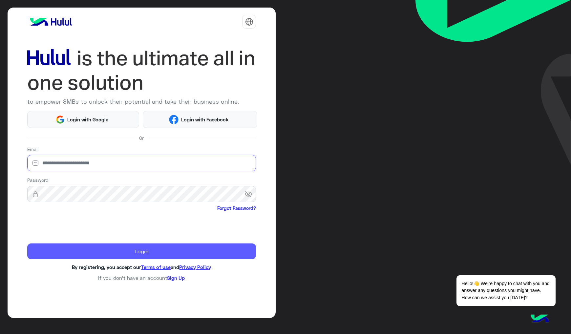
type input "**********"
click at [62, 257] on button "Login" at bounding box center [141, 251] width 229 height 16
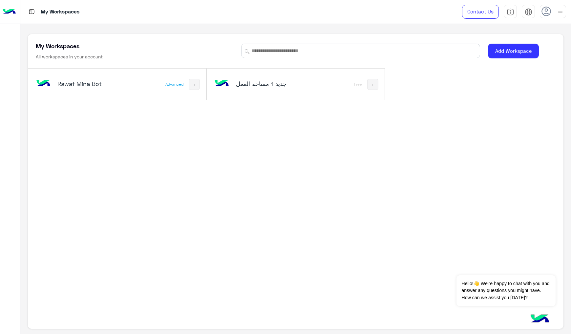
click at [101, 87] on h5 "Rawaf Mina Bot" at bounding box center [87, 84] width 60 height 8
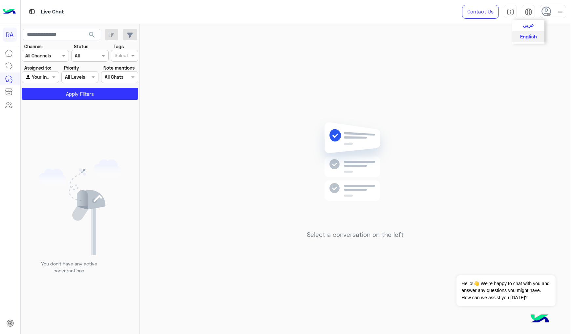
click at [530, 25] on span "عربي" at bounding box center [527, 25] width 11 height 6
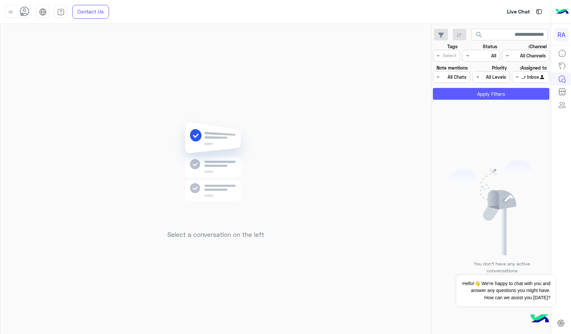
click at [513, 91] on button "Apply Filters" at bounding box center [491, 94] width 116 height 12
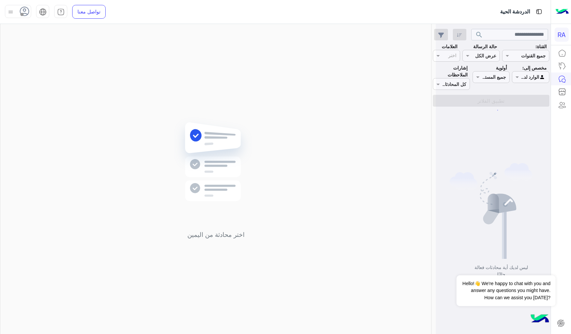
click at [523, 81] on div "الوارد لديك" at bounding box center [532, 77] width 25 height 8
click at [525, 105] on b "غير معينة" at bounding box center [530, 103] width 18 height 6
click at [525, 101] on button "تطبيق الفلاتر" at bounding box center [491, 101] width 116 height 12
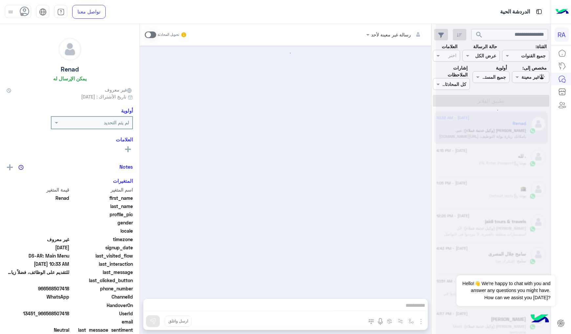
scroll to position [507, 0]
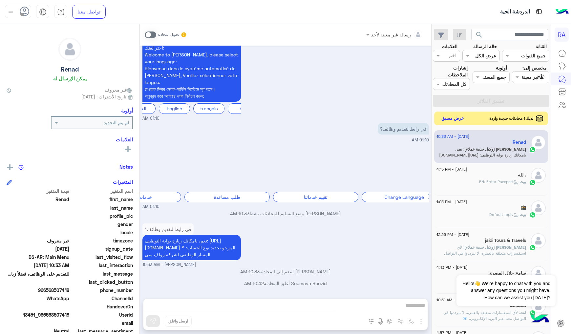
click at [457, 119] on button "عرض مسبق" at bounding box center [453, 118] width 28 height 9
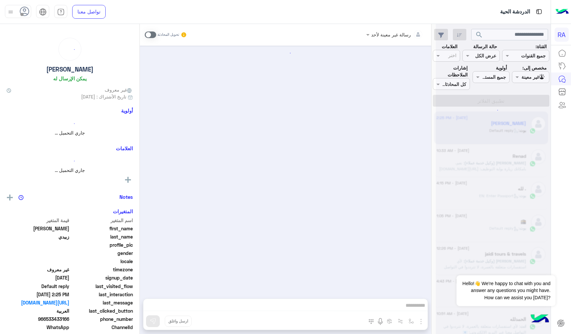
scroll to position [854, 0]
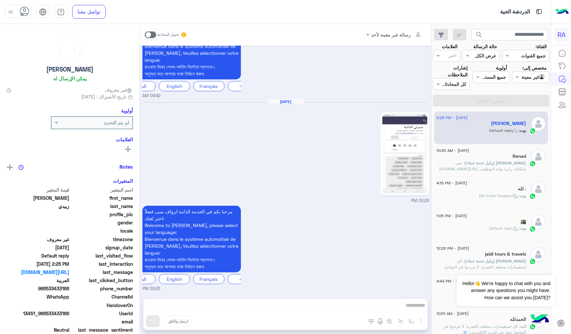
click at [415, 155] on img at bounding box center [404, 154] width 45 height 80
drag, startPoint x: 158, startPoint y: 33, endPoint x: 152, endPoint y: 35, distance: 5.9
click at [154, 34] on div "تحويل المحادثة" at bounding box center [166, 35] width 42 height 12
click at [152, 35] on span at bounding box center [150, 34] width 11 height 7
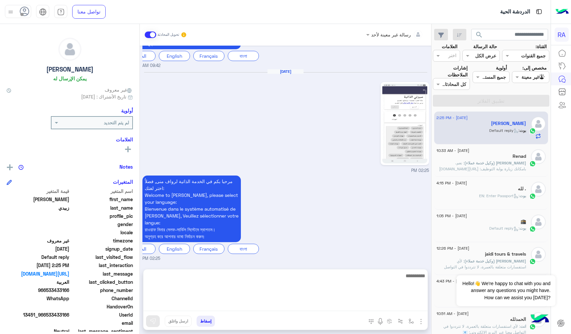
click at [233, 307] on textarea at bounding box center [285, 291] width 284 height 39
type textarea "**********"
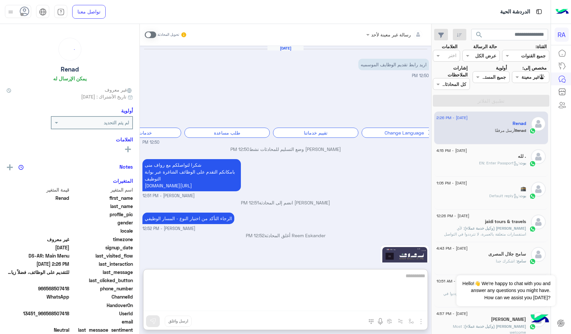
scroll to position [537, 0]
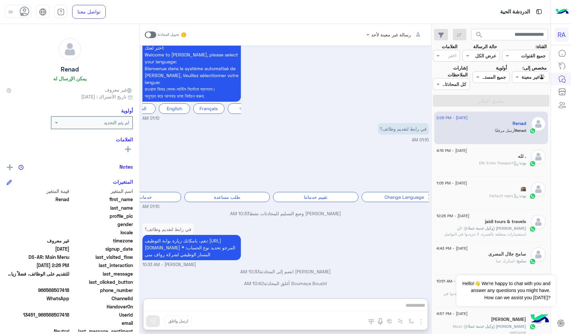
click at [521, 79] on div at bounding box center [530, 77] width 36 height 8
click at [536, 112] on b "الوارد لديك" at bounding box center [528, 115] width 21 height 6
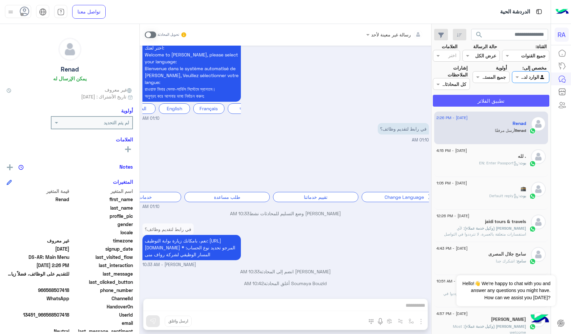
click at [533, 106] on button "تطبيق الفلاتر" at bounding box center [491, 101] width 116 height 12
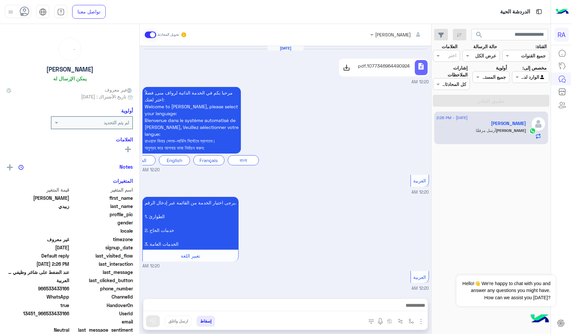
scroll to position [830, 0]
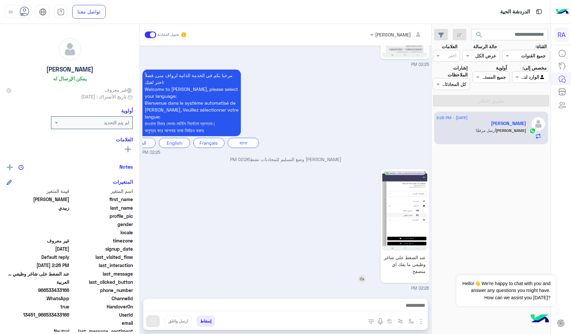
click at [403, 210] on img at bounding box center [404, 211] width 45 height 80
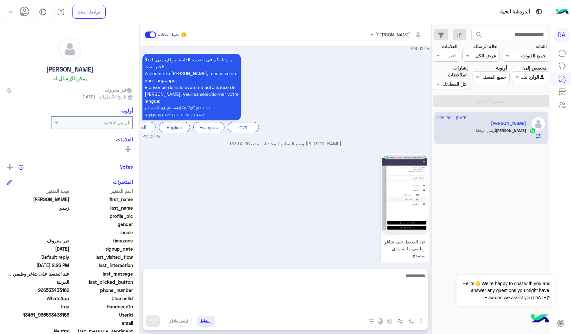
click at [291, 304] on textarea at bounding box center [285, 291] width 284 height 39
type textarea "**********"
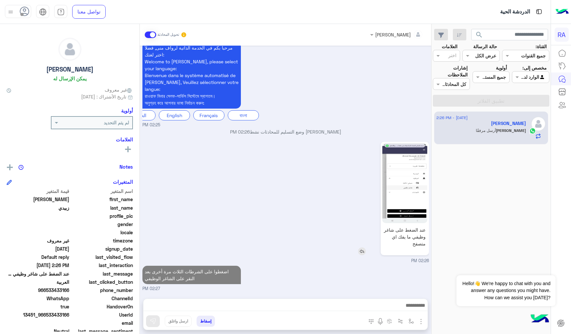
click at [396, 165] on img at bounding box center [404, 183] width 45 height 80
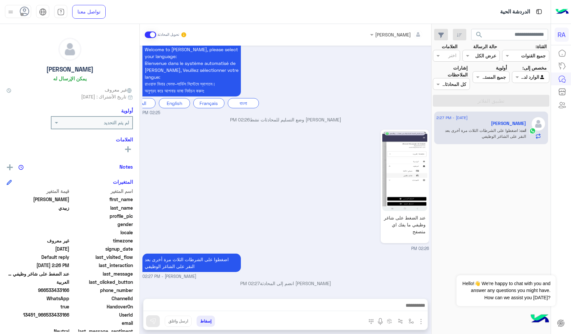
scroll to position [870, 0]
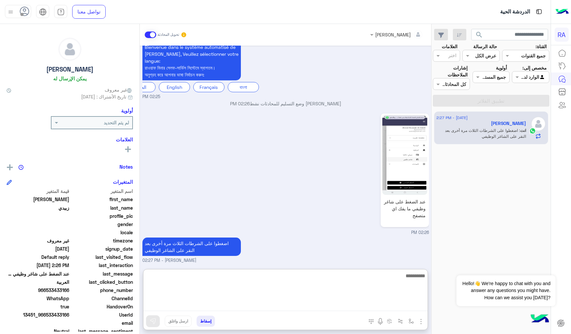
click at [270, 302] on textarea at bounding box center [285, 291] width 284 height 39
type textarea "**********"
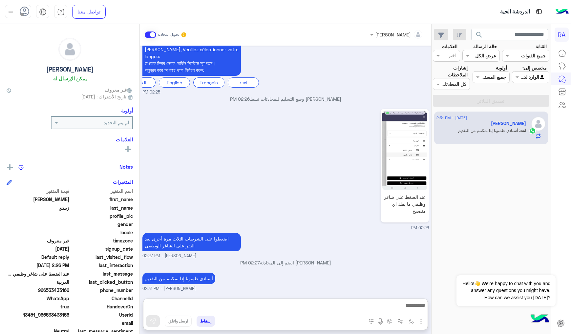
click at [147, 35] on span at bounding box center [150, 34] width 11 height 7
click at [527, 79] on div at bounding box center [530, 77] width 36 height 8
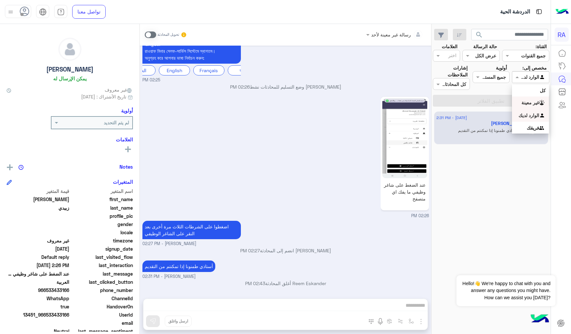
click at [536, 106] on div "غير معينة" at bounding box center [530, 102] width 37 height 13
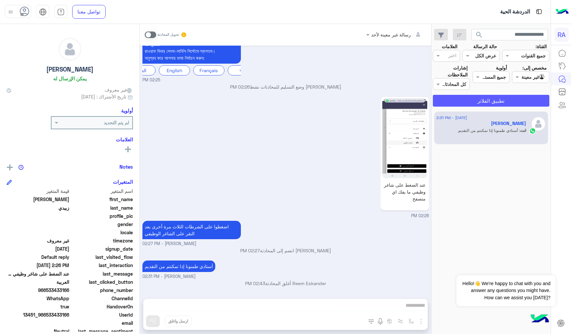
click at [531, 102] on button "تطبيق الفلاتر" at bounding box center [491, 101] width 116 height 12
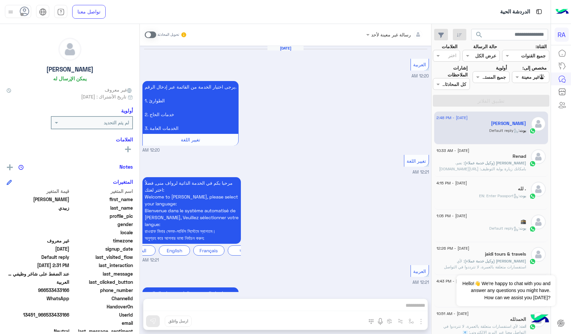
scroll to position [1024, 0]
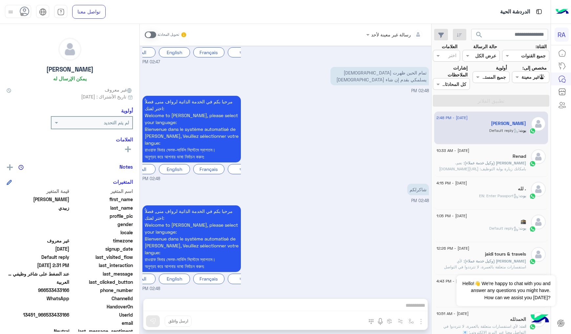
click at [60, 289] on span "966533433166" at bounding box center [38, 290] width 63 height 7
copy span "966533433166"
click at [66, 289] on span "966533433166" at bounding box center [38, 290] width 63 height 7
